Goal: Find specific page/section: Find specific page/section

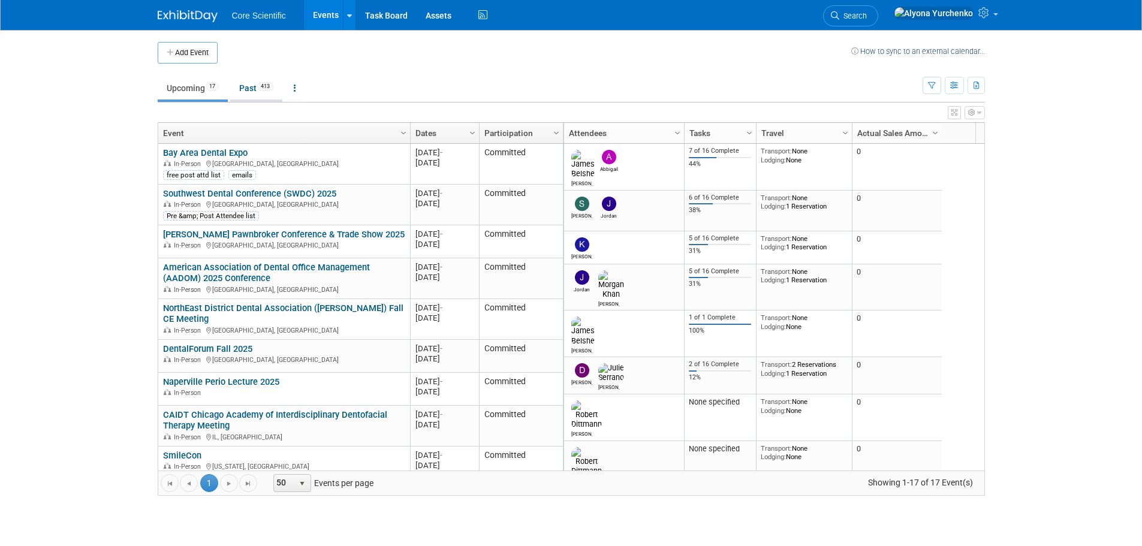
click at [255, 89] on link "Past 413" at bounding box center [256, 88] width 52 height 23
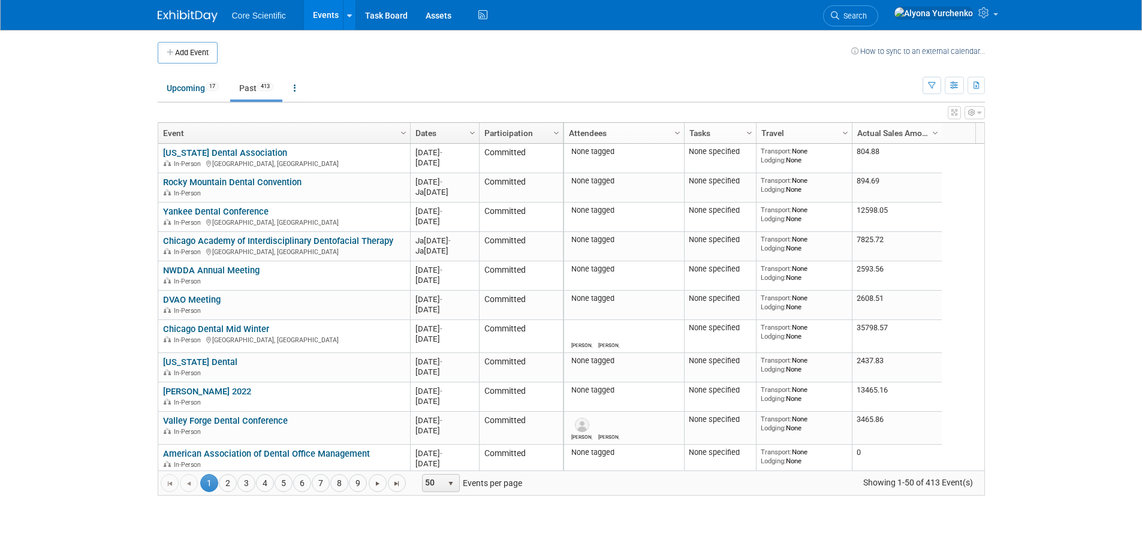
click at [439, 134] on link "Dates" at bounding box center [443, 133] width 56 height 20
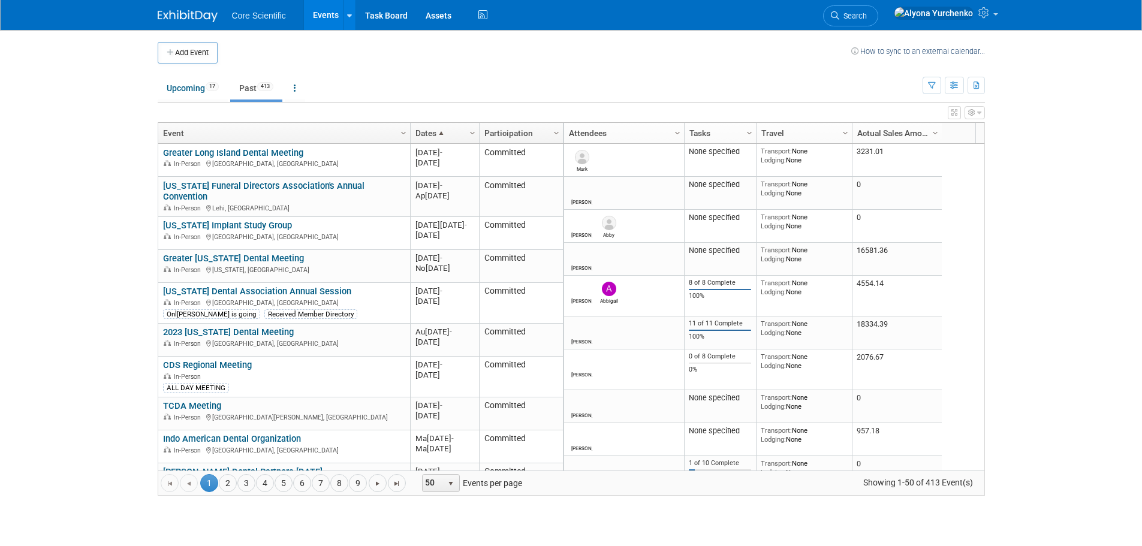
click at [439, 134] on span at bounding box center [441, 133] width 10 height 10
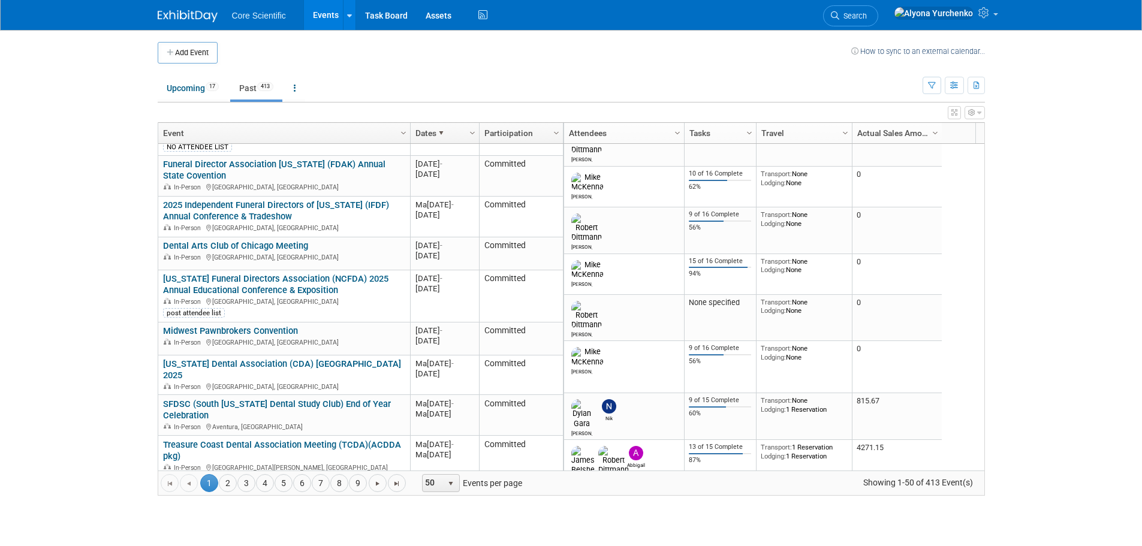
scroll to position [504, 0]
